Goal: Navigation & Orientation: Find specific page/section

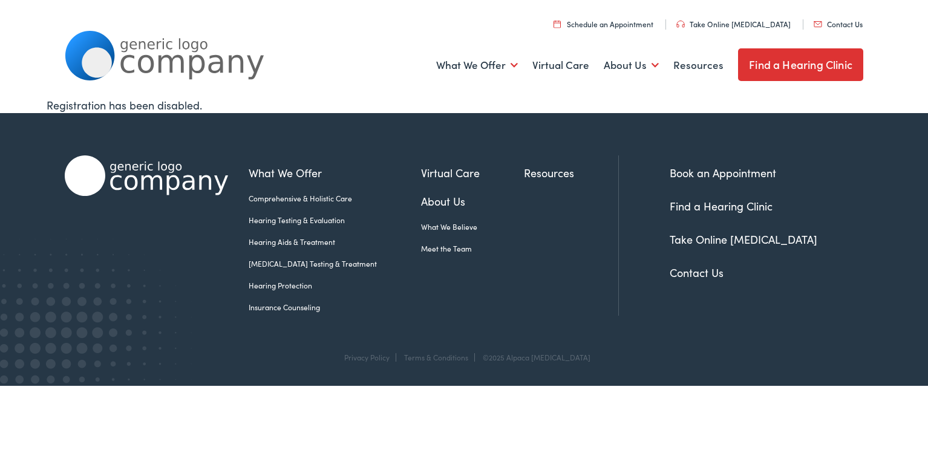
click at [441, 229] on link "What We Believe" at bounding box center [472, 226] width 103 height 11
